Goal: Information Seeking & Learning: Find specific fact

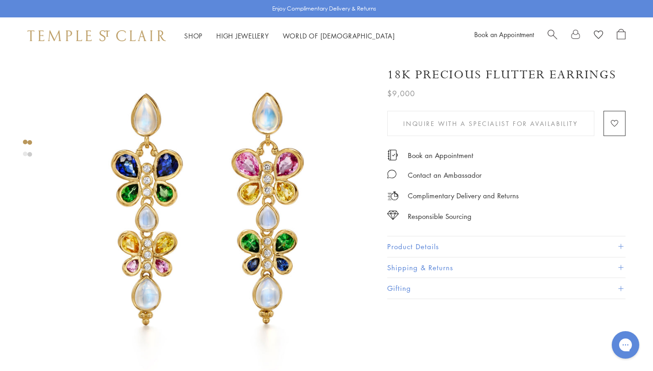
click at [551, 40] on link "Search" at bounding box center [553, 36] width 10 height 14
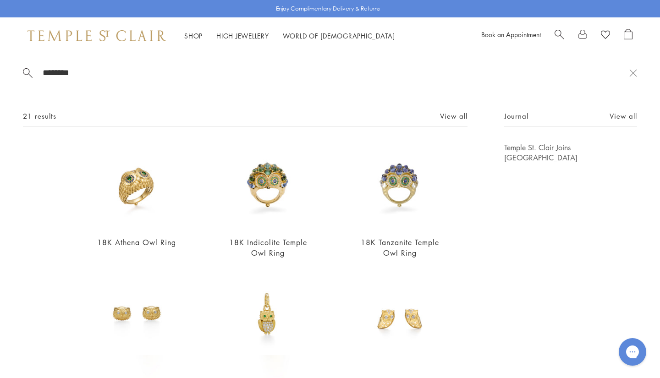
type input "********"
click at [250, 209] on img at bounding box center [268, 186] width 86 height 86
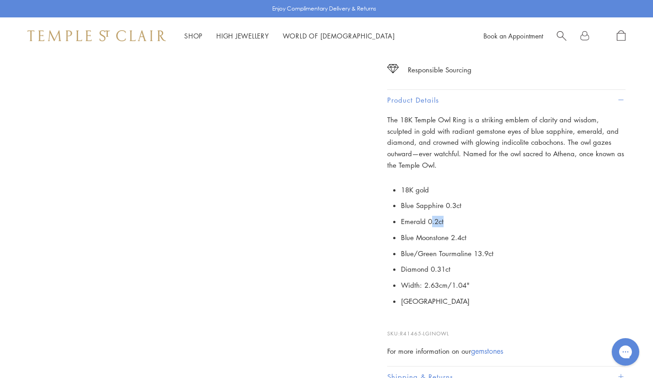
click at [434, 203] on ul "18K gold Blue Sapphire 0.3ct Emerald 0.2ct Blue Moonstone 2.4ct Blue/Green Tour…" at bounding box center [513, 245] width 225 height 127
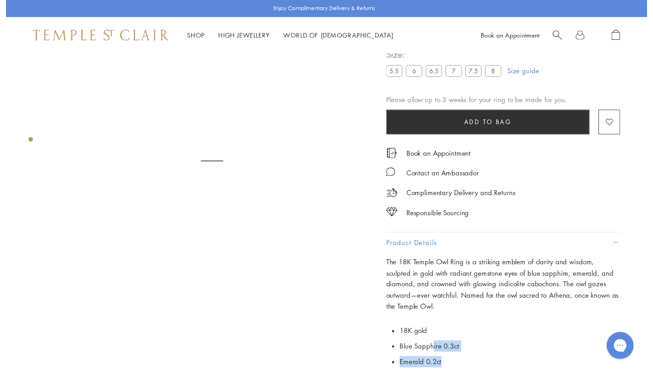
scroll to position [385, 0]
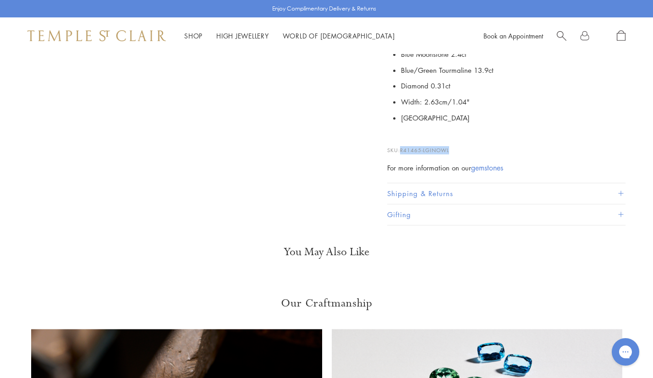
drag, startPoint x: 458, startPoint y: 137, endPoint x: 402, endPoint y: 135, distance: 55.5
click at [402, 137] on p "SKU: R41465-LGINOWL" at bounding box center [506, 145] width 238 height 17
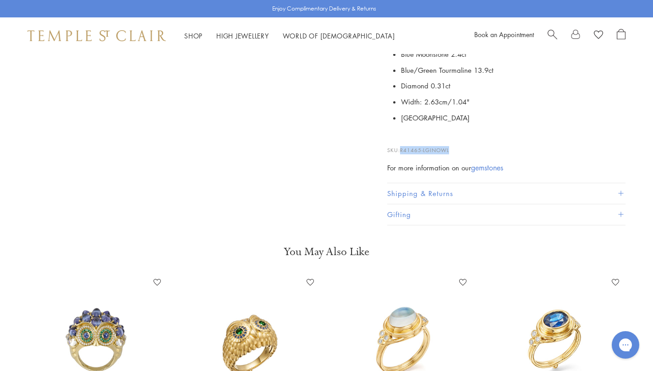
click at [93, 343] on img at bounding box center [97, 342] width 134 height 134
click at [88, 323] on img at bounding box center [97, 342] width 134 height 134
click at [98, 313] on img at bounding box center [97, 342] width 134 height 134
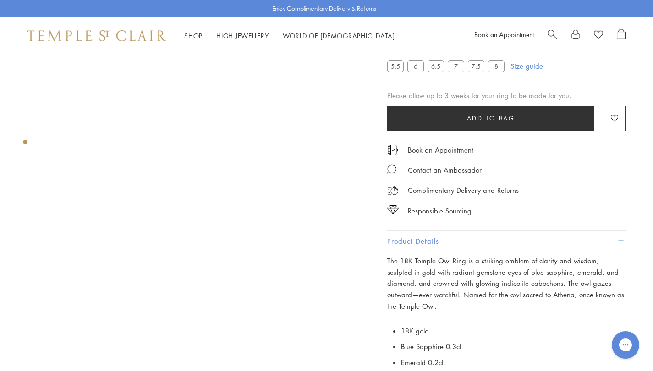
scroll to position [0, 0]
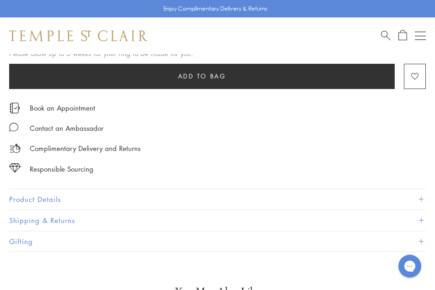
scroll to position [547, 0]
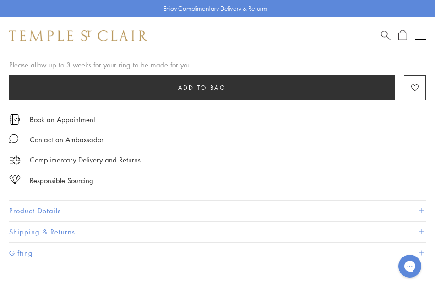
click at [66, 209] on button "Product Details" at bounding box center [217, 210] width 417 height 21
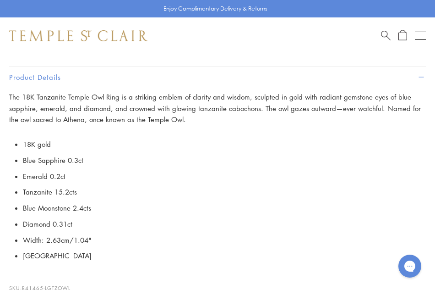
scroll to position [693, 0]
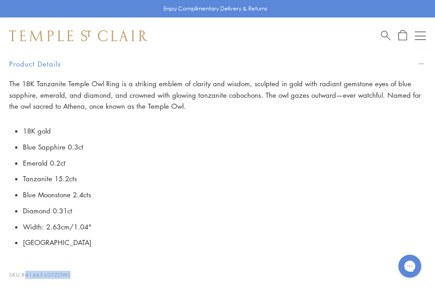
drag, startPoint x: 77, startPoint y: 270, endPoint x: 27, endPoint y: 273, distance: 50.9
click at [27, 273] on p "SKU: R41465-LGTZOWL" at bounding box center [217, 269] width 417 height 17
click at [88, 268] on p "SKU: R41465-LGTZOWL" at bounding box center [217, 269] width 417 height 17
drag, startPoint x: 75, startPoint y: 270, endPoint x: 24, endPoint y: 268, distance: 50.9
click at [24, 268] on p "SKU: R41465-LGTZOWL" at bounding box center [217, 269] width 417 height 17
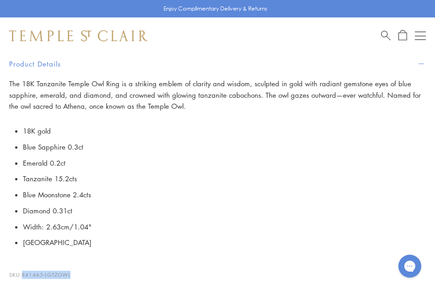
copy span "R41465-LGTZOWL"
